Goal: Task Accomplishment & Management: Use online tool/utility

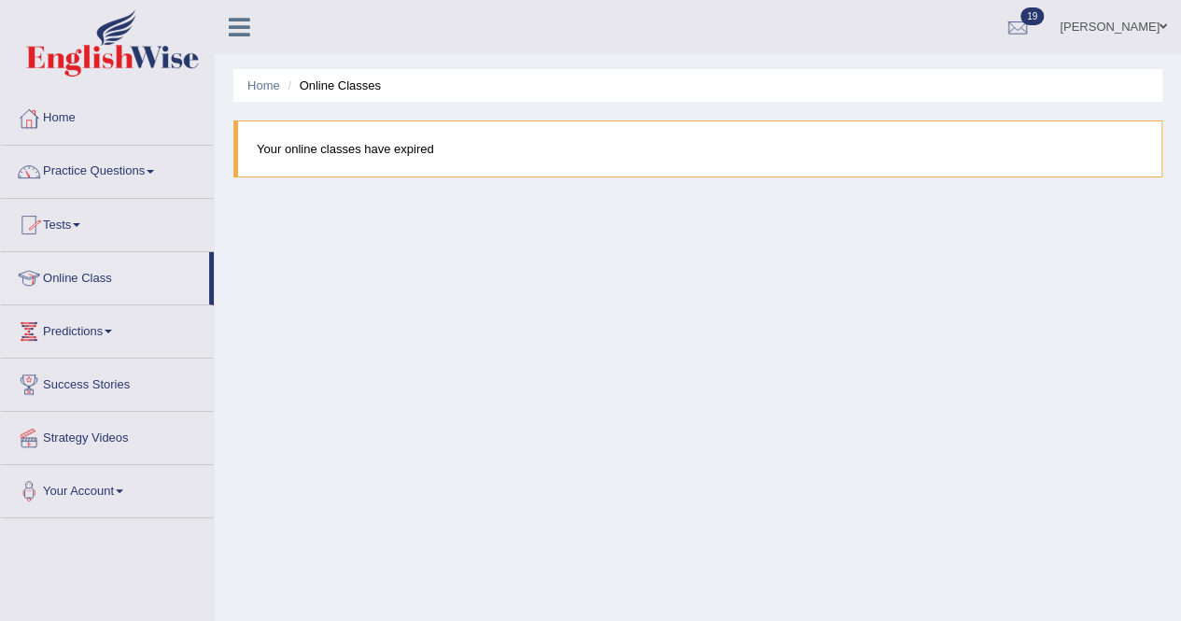
click at [76, 218] on link "Tests" at bounding box center [107, 222] width 213 height 47
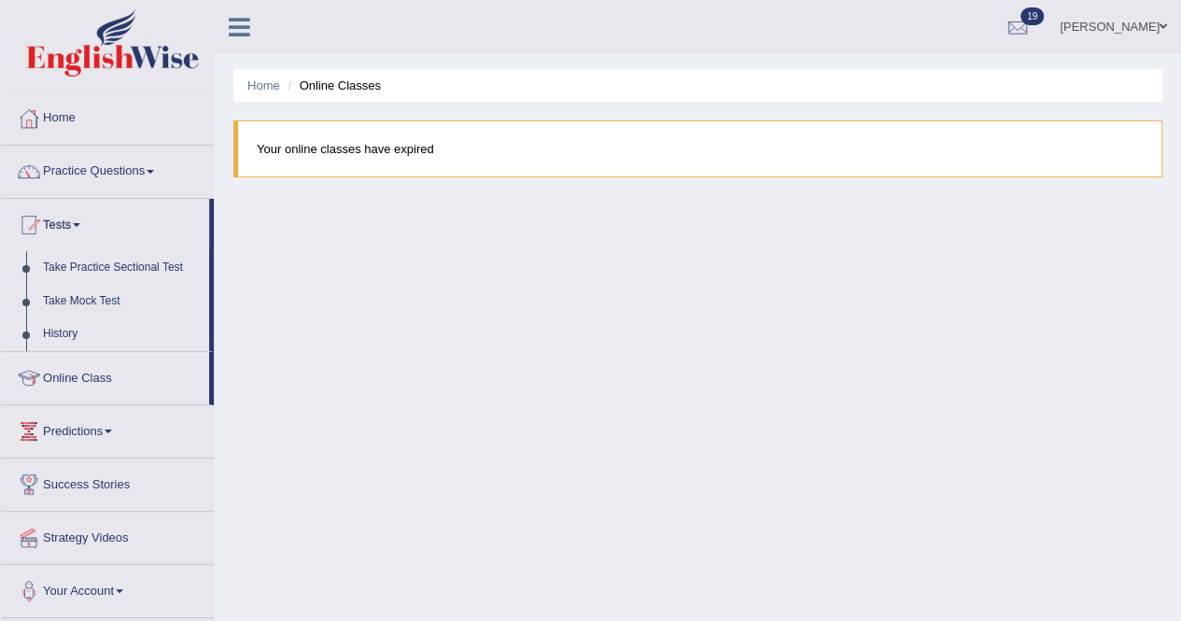
click at [50, 326] on link "History" at bounding box center [122, 334] width 175 height 34
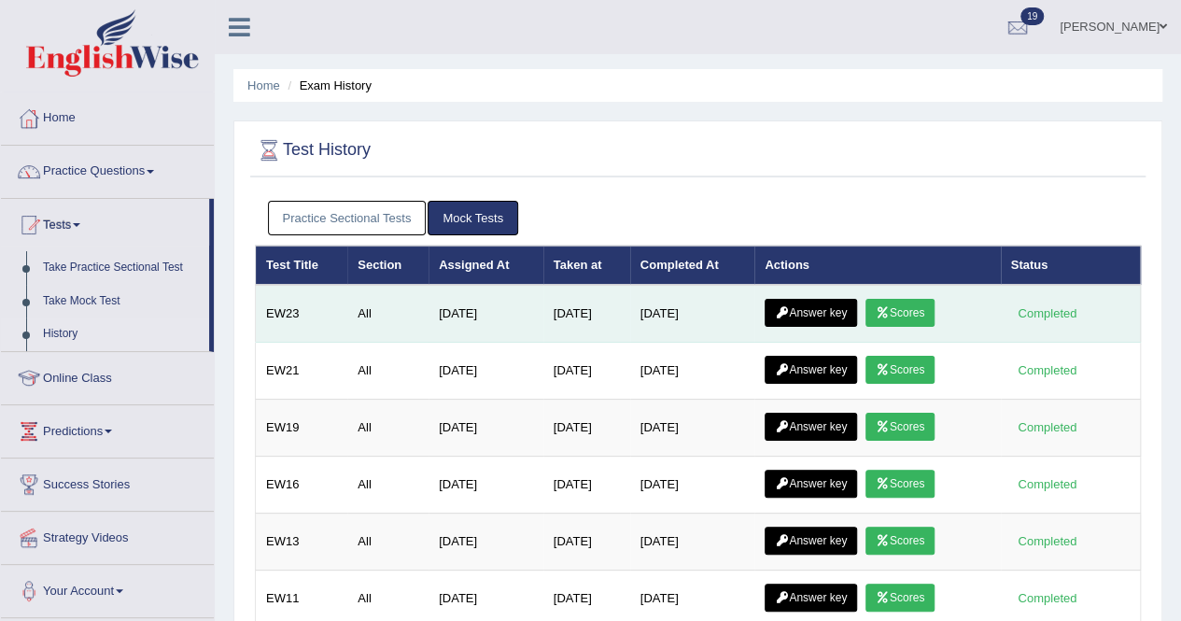
click at [898, 310] on link "Scores" at bounding box center [900, 313] width 69 height 28
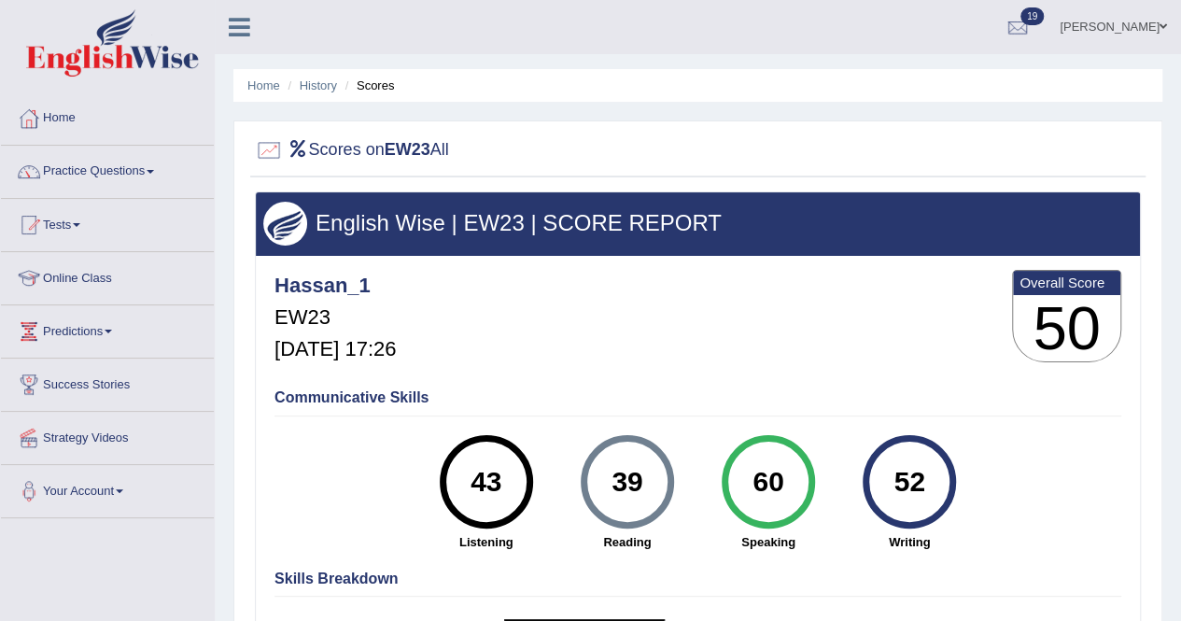
click at [86, 218] on link "Tests" at bounding box center [107, 222] width 213 height 47
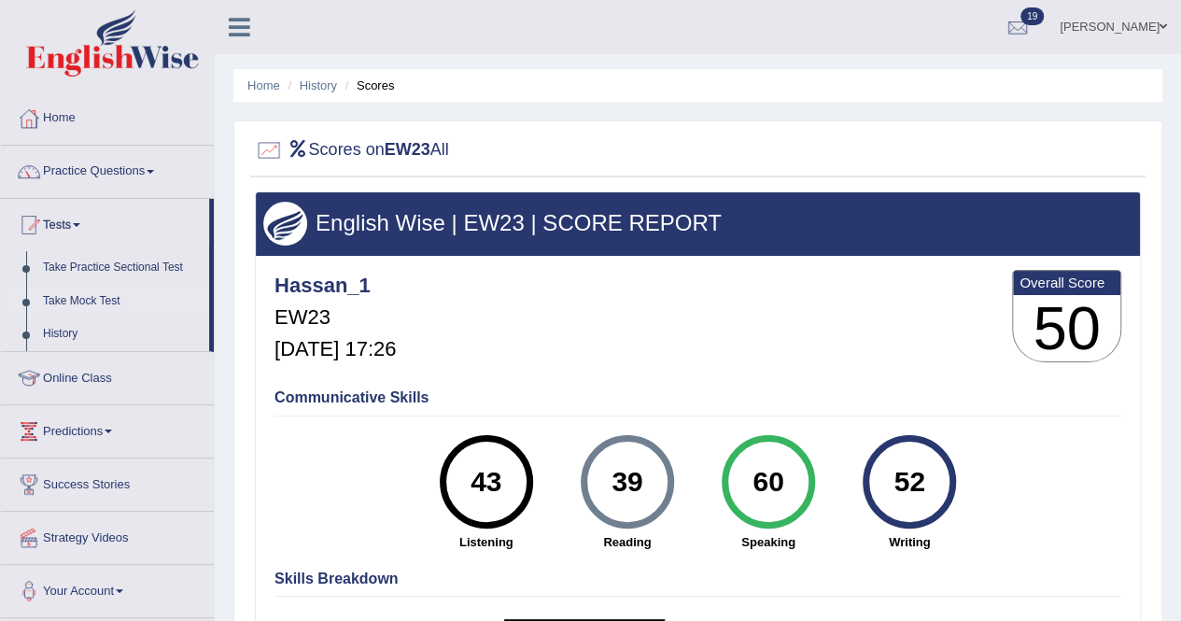
click at [92, 289] on link "Take Mock Test" at bounding box center [122, 302] width 175 height 34
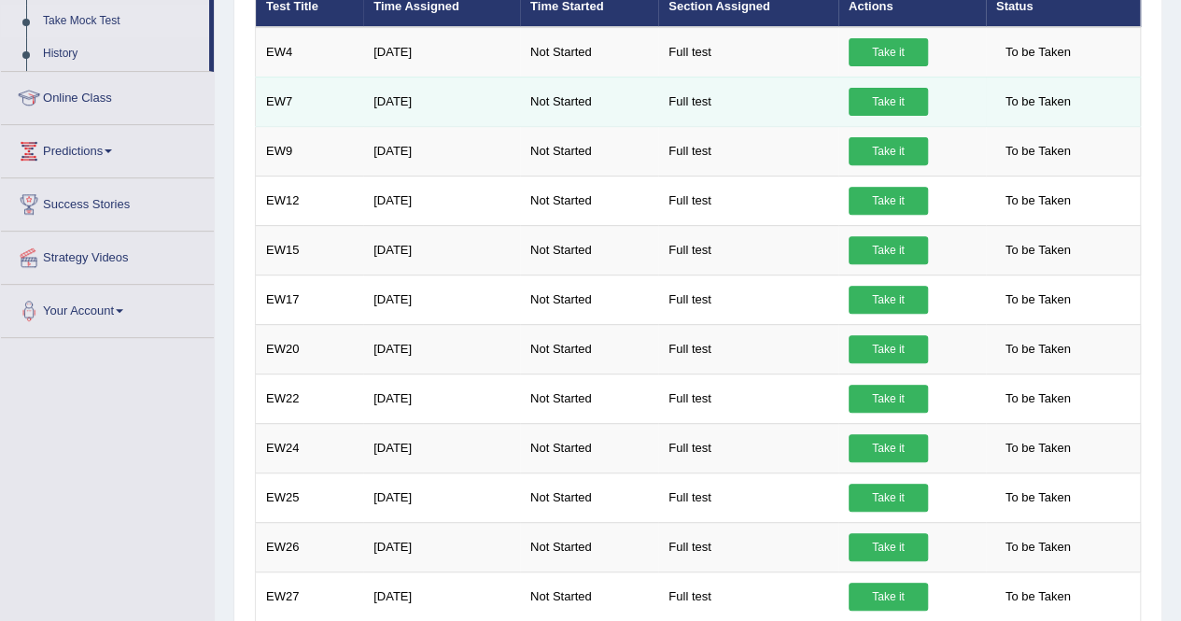
scroll to position [280, 0]
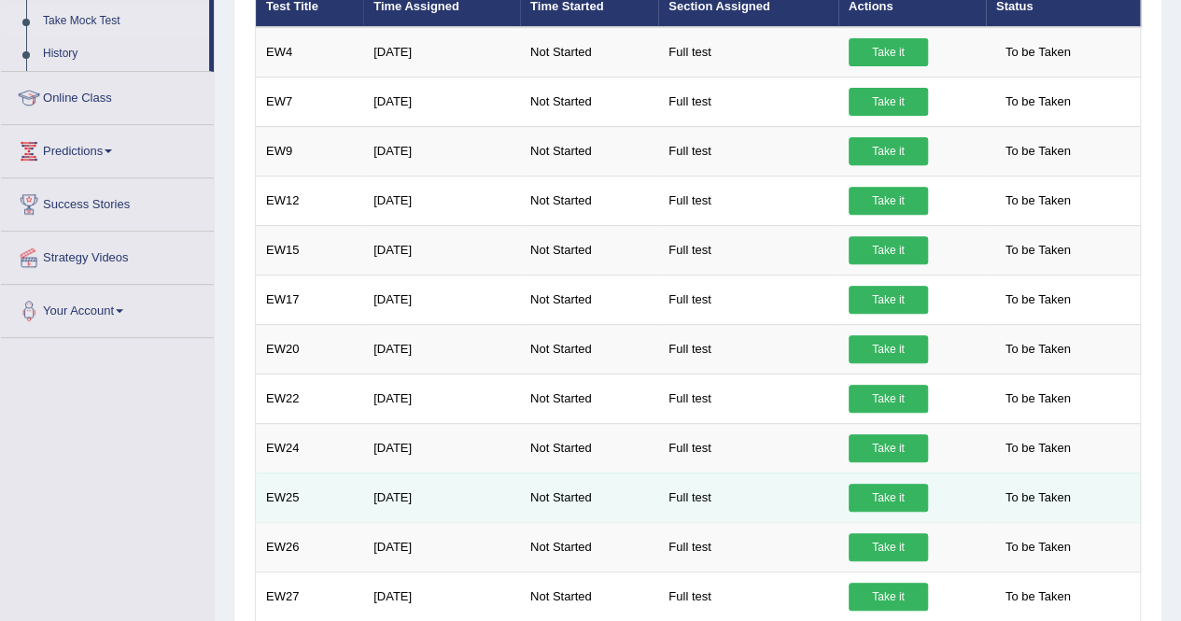
click at [878, 490] on link "Take it" at bounding box center [888, 498] width 79 height 28
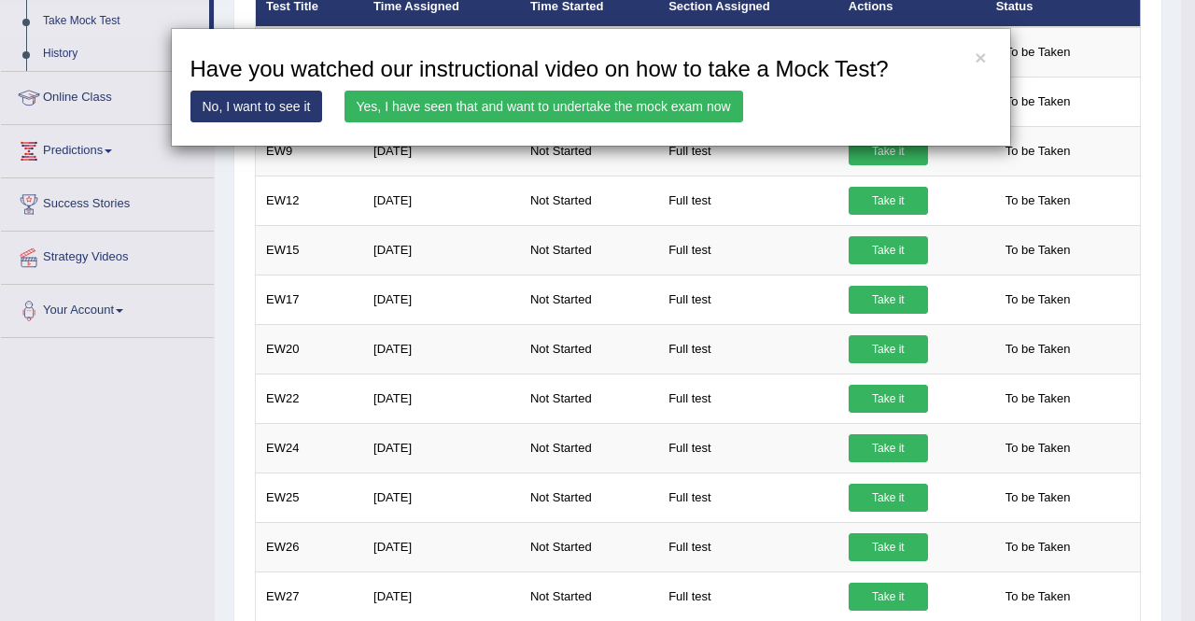
click at [566, 103] on link "Yes, I have seen that and want to undertake the mock exam now" at bounding box center [544, 107] width 399 height 32
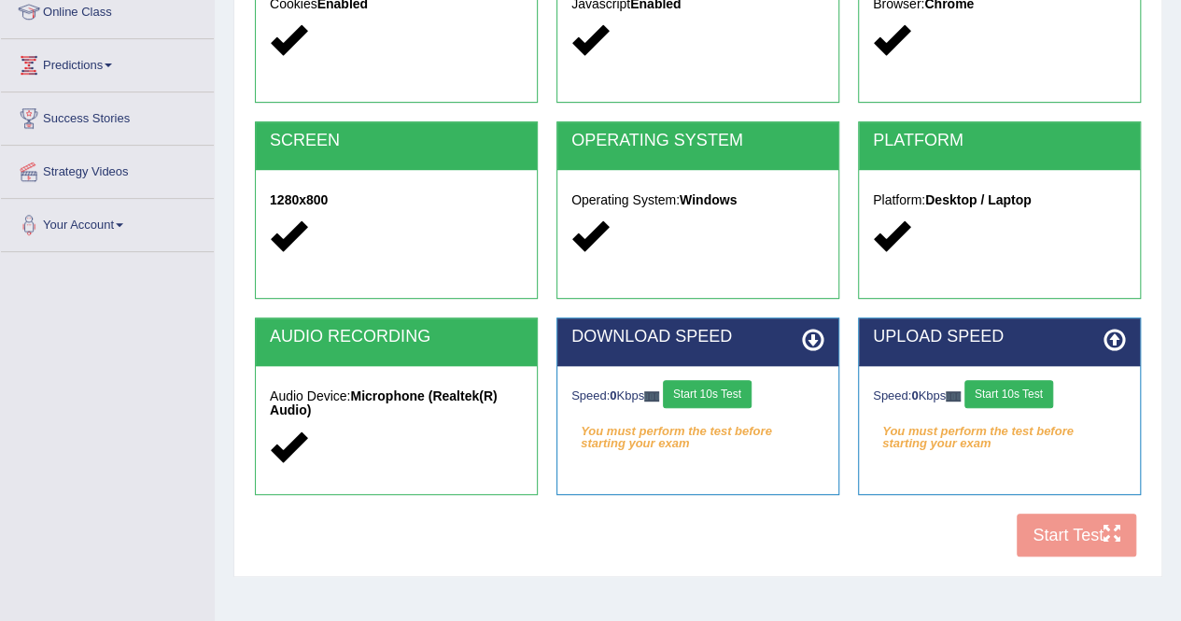
scroll to position [280, 0]
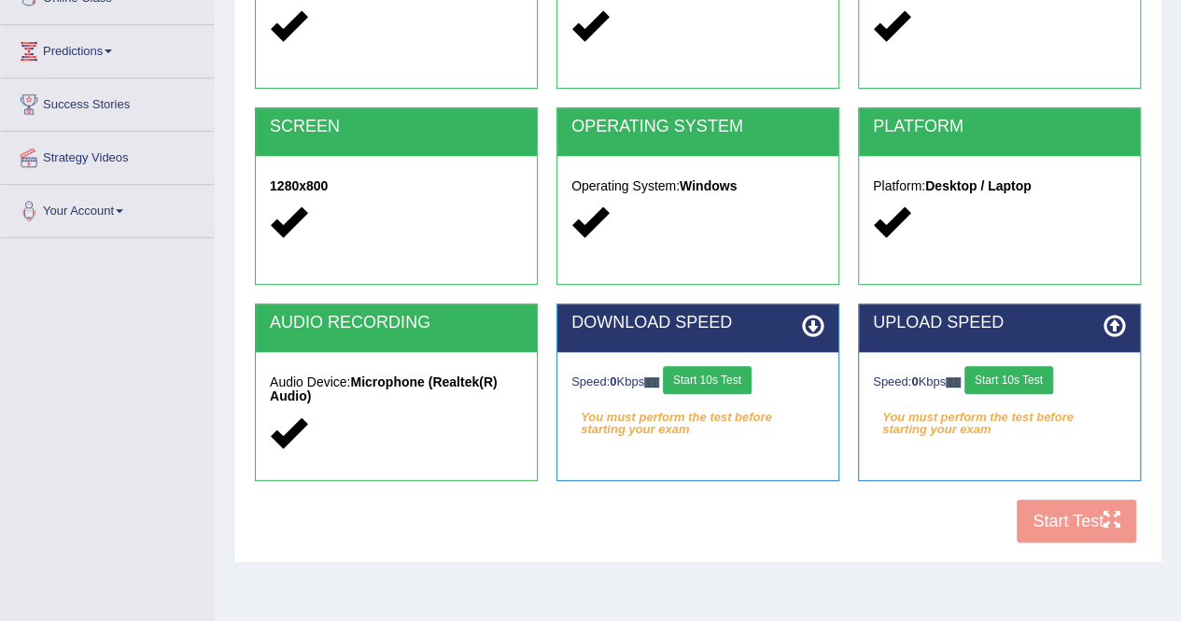
click at [719, 377] on button "Start 10s Test" at bounding box center [707, 380] width 89 height 28
click at [998, 378] on button "Start 10s Test" at bounding box center [1009, 380] width 89 height 28
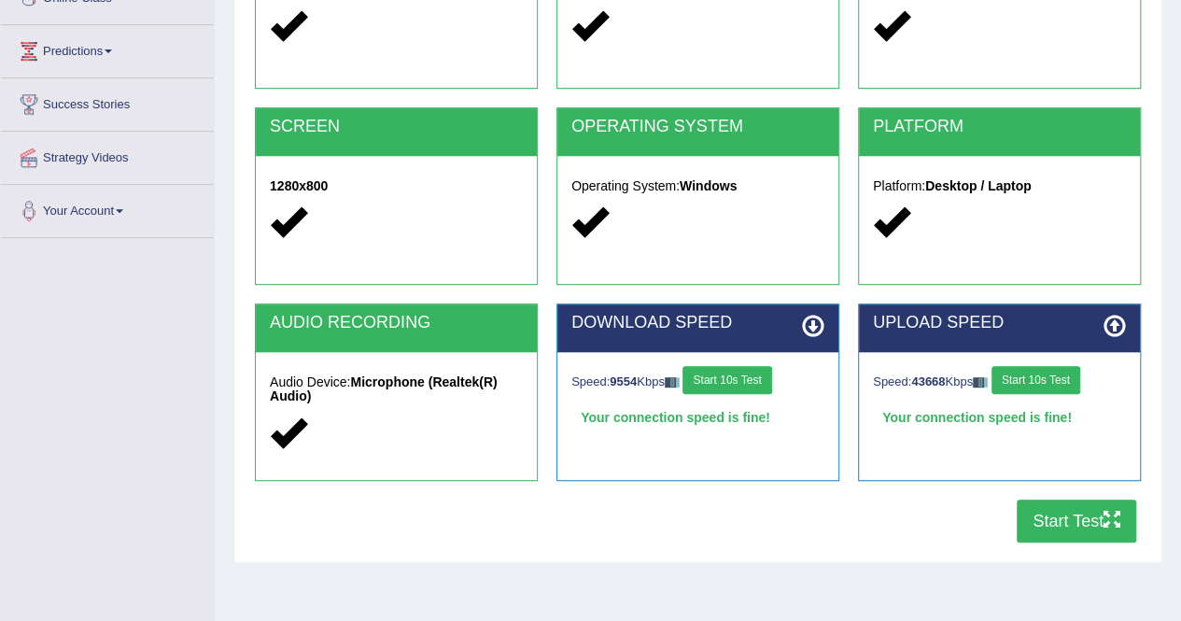
click at [1050, 511] on button "Start Test" at bounding box center [1077, 521] width 120 height 43
